Goal: Task Accomplishment & Management: Manage account settings

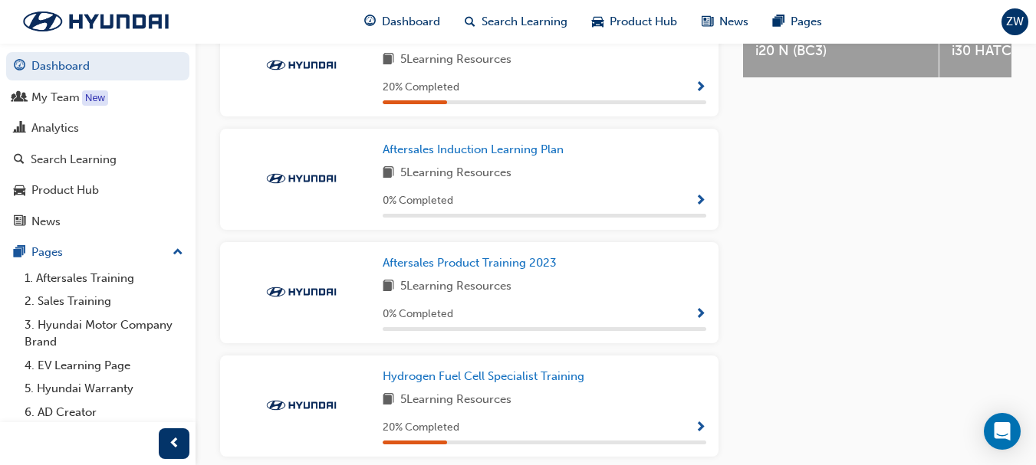
scroll to position [767, 0]
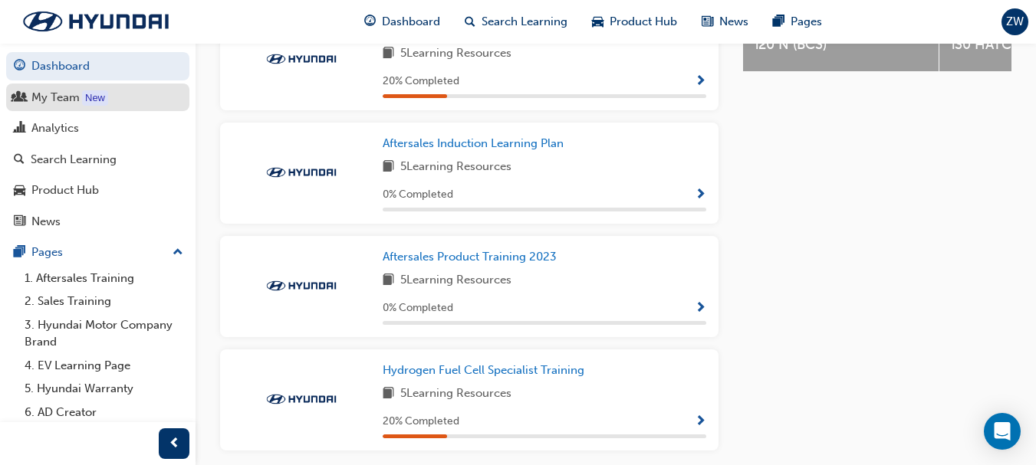
click at [47, 97] on div "My Team" at bounding box center [55, 98] width 48 height 18
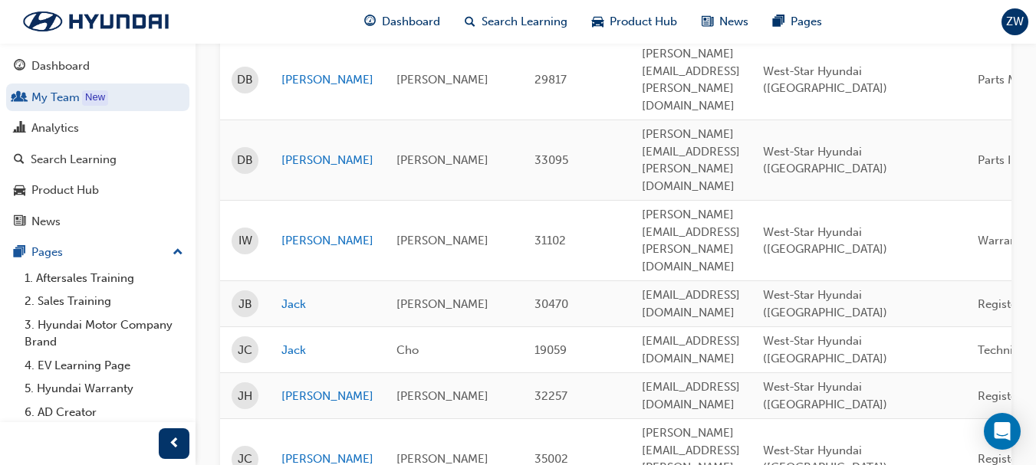
scroll to position [613, 0]
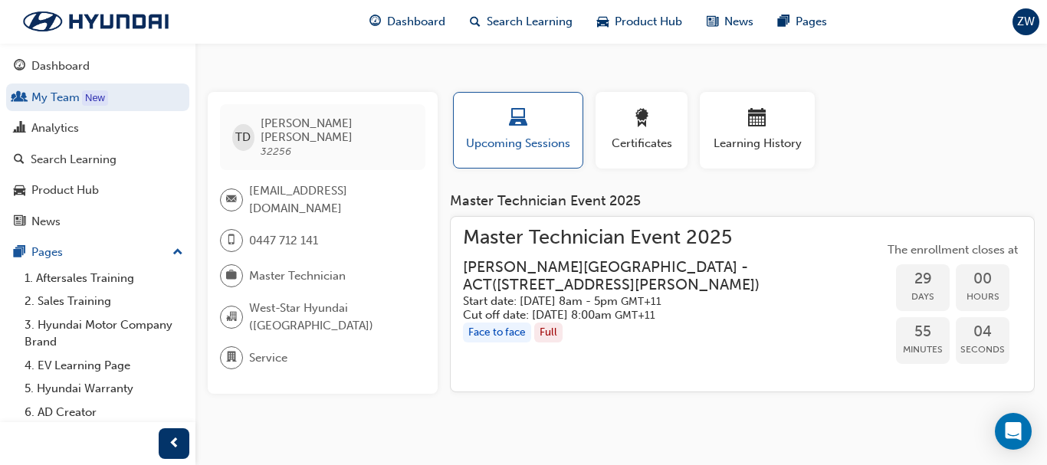
click at [667, 290] on h3 "[PERSON_NAME][GEOGRAPHIC_DATA] - [GEOGRAPHIC_DATA] ( [STREET_ADDRESS][PERSON_NA…" at bounding box center [661, 276] width 396 height 36
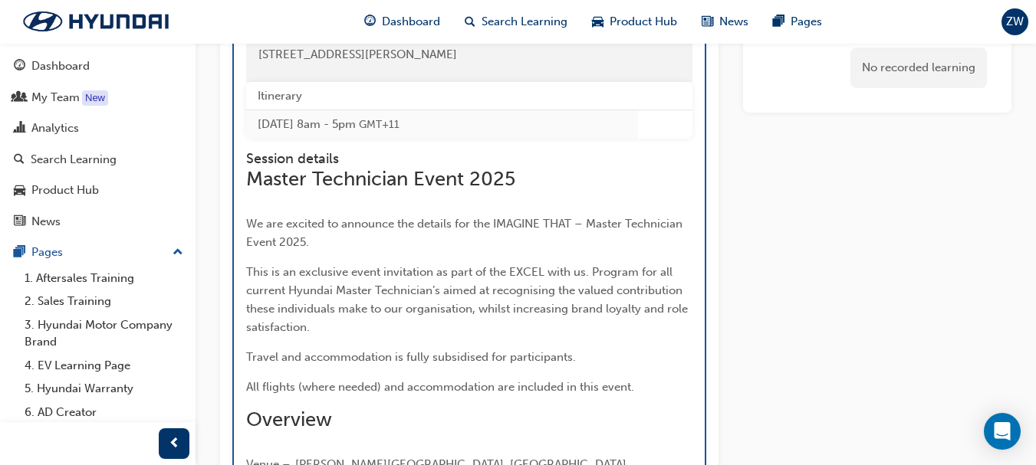
scroll to position [2259, 0]
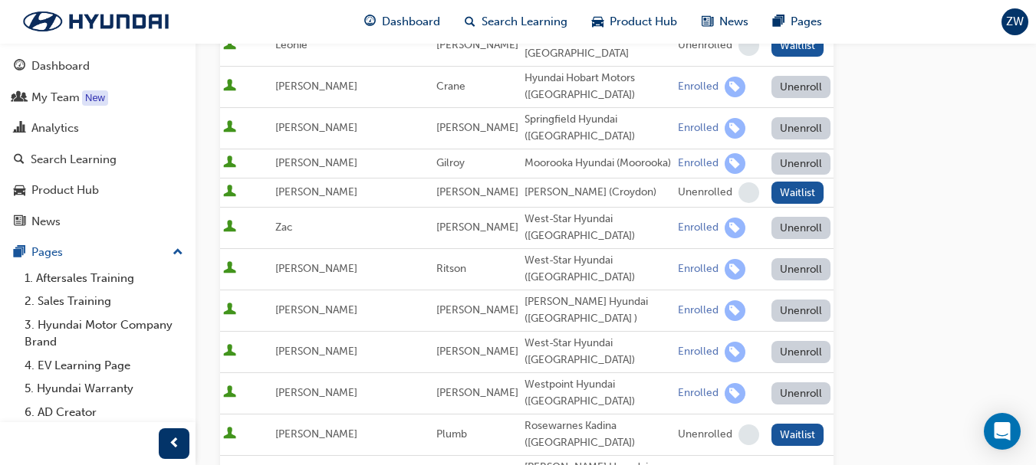
scroll to position [460, 0]
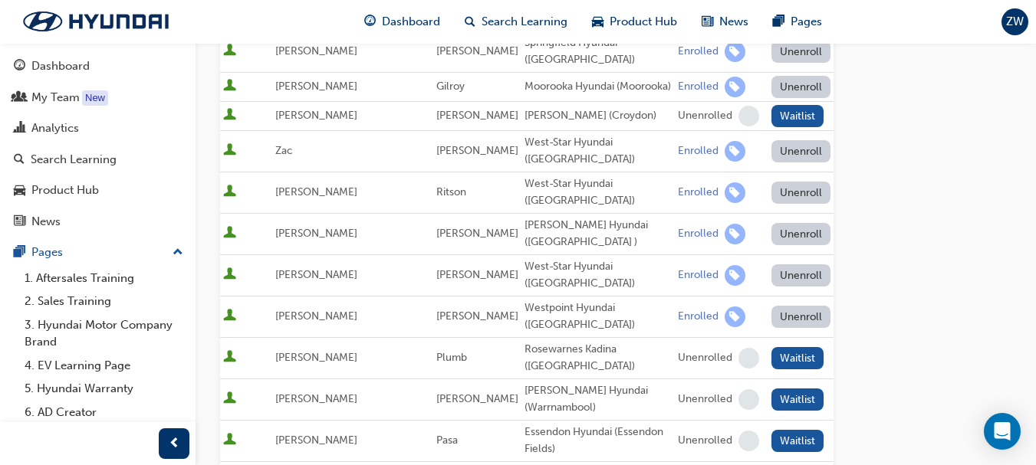
click at [781, 287] on button "Unenroll" at bounding box center [801, 276] width 60 height 22
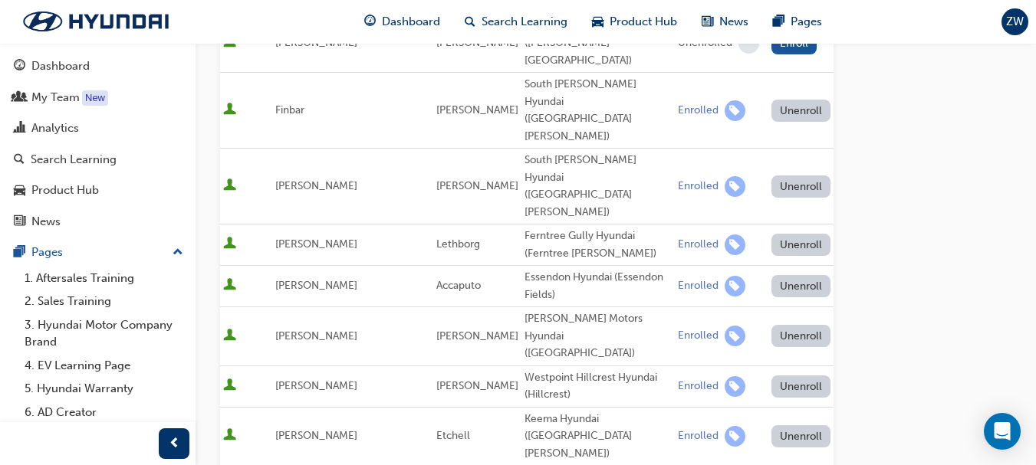
scroll to position [1867, 0]
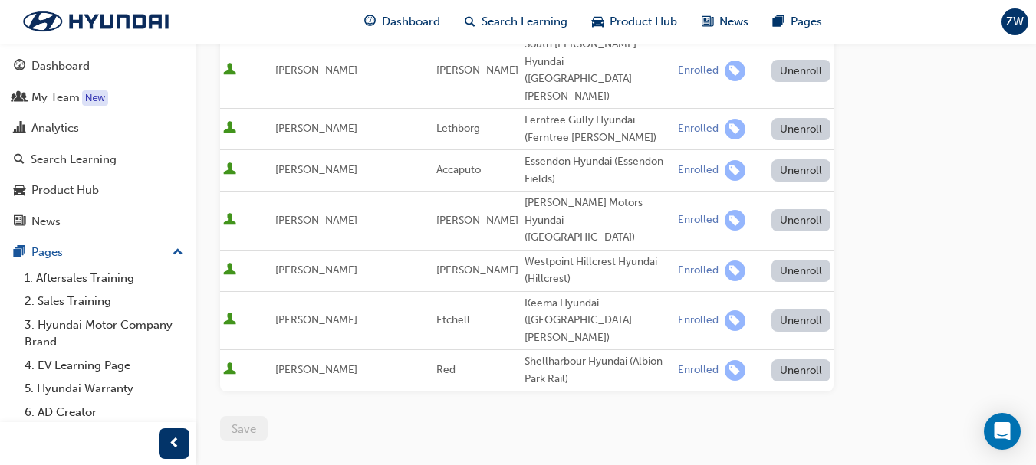
scroll to position [1786, 0]
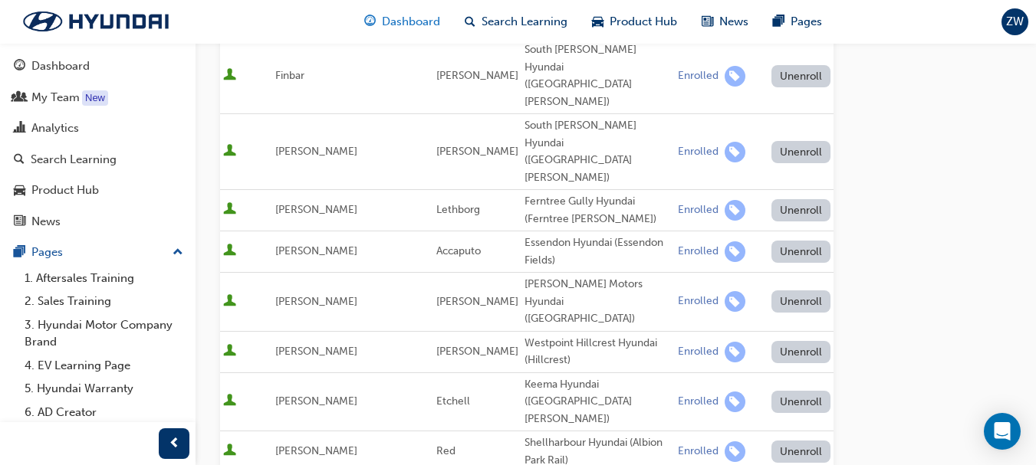
click at [408, 22] on span "Dashboard" at bounding box center [411, 22] width 58 height 18
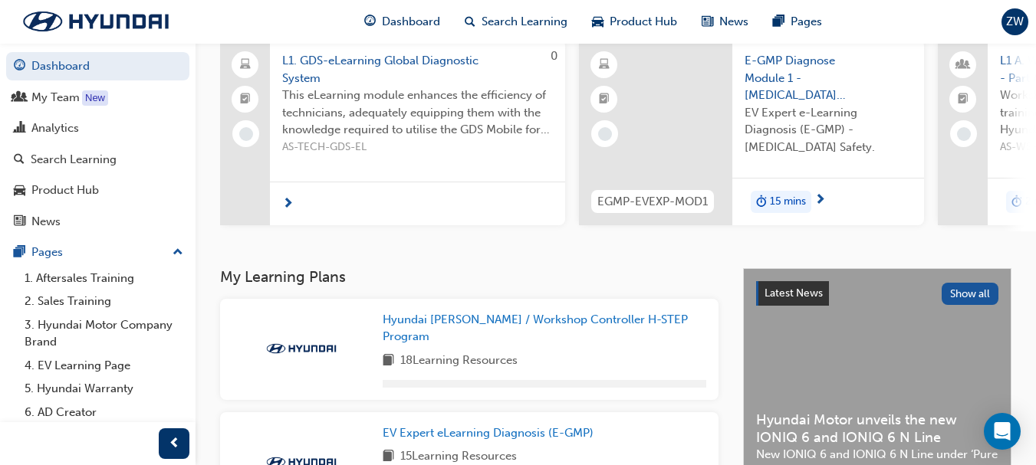
scroll to position [819, 0]
